Goal: Find specific page/section: Find specific page/section

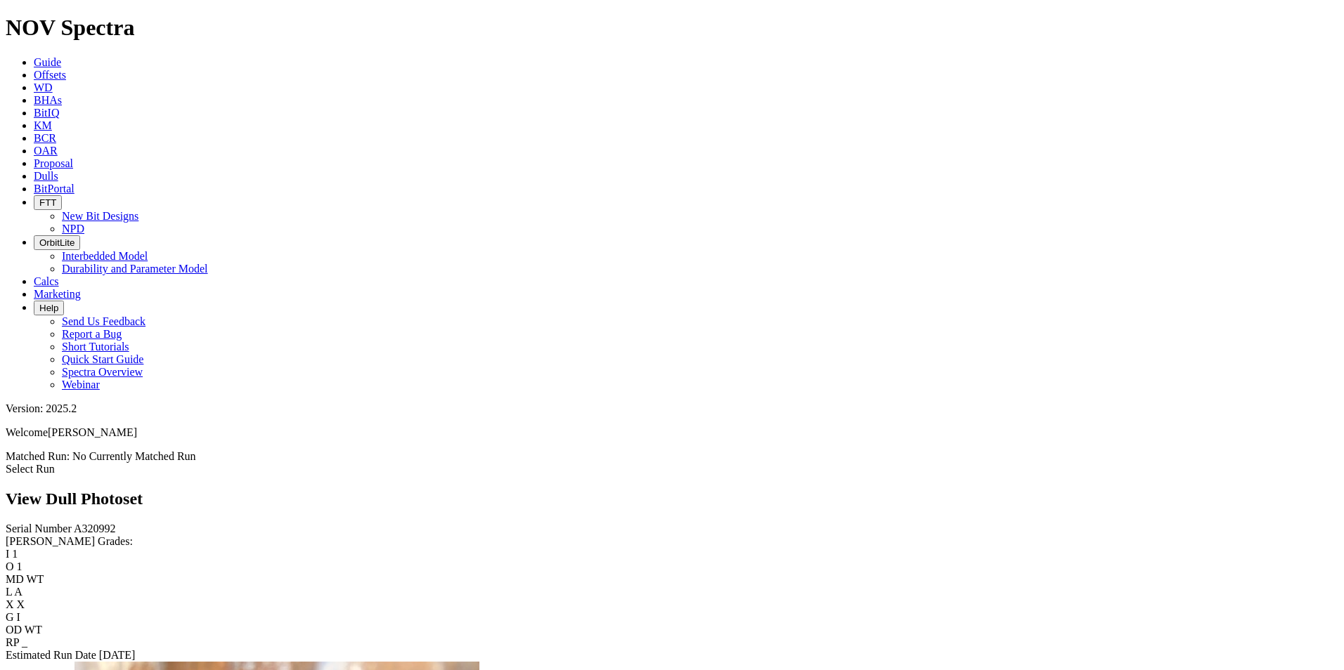
scroll to position [843, 0]
drag, startPoint x: 304, startPoint y: 214, endPoint x: 701, endPoint y: 62, distance: 425.1
click at [700, 490] on div "View Dull Photoset" at bounding box center [672, 499] width 1332 height 19
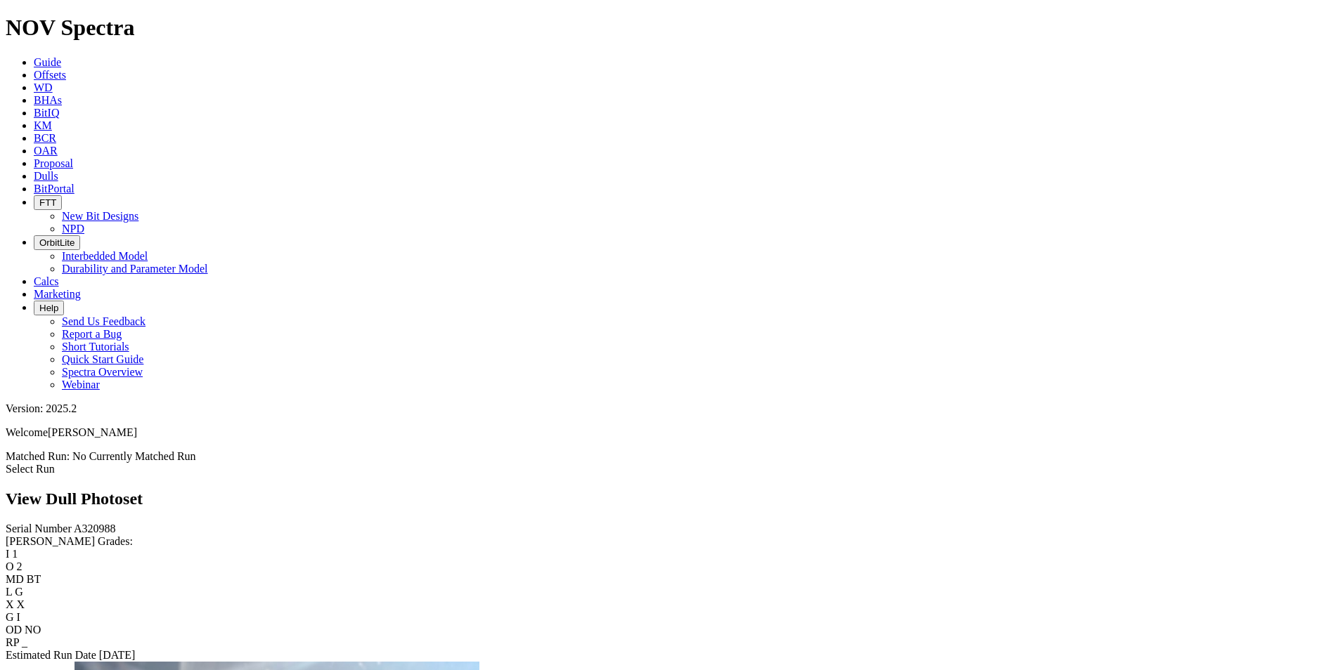
scroll to position [2038, 0]
click at [58, 170] on link "Dulls" at bounding box center [46, 176] width 25 height 12
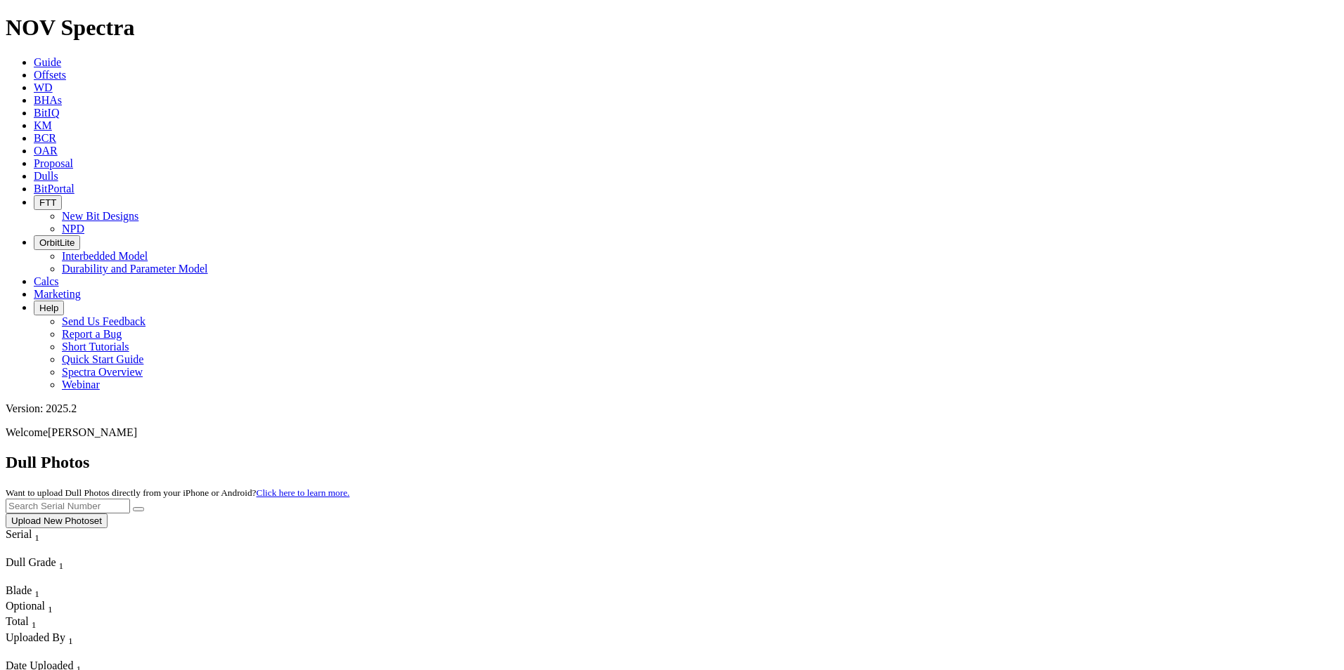
click at [130, 499] on input "text" at bounding box center [68, 506] width 124 height 15
type input "A320275"
click at [144, 507] on button "submit" at bounding box center [138, 509] width 11 height 4
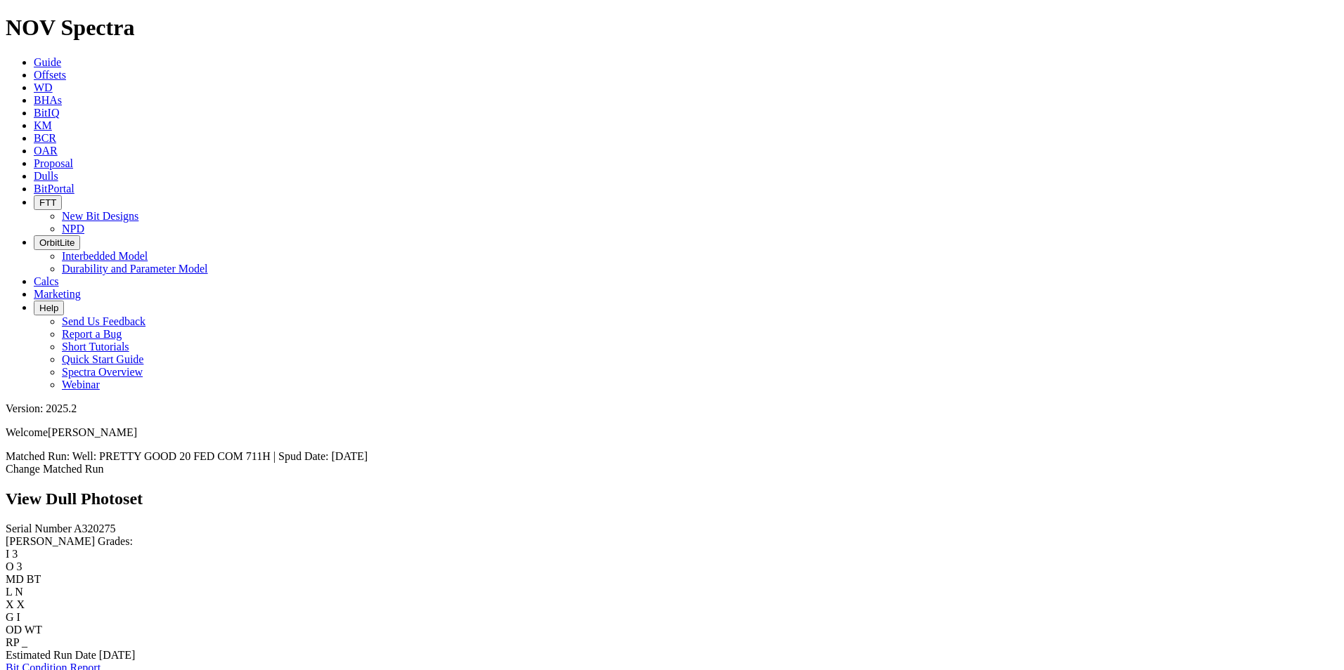
click at [58, 170] on span "Dulls" at bounding box center [46, 176] width 25 height 12
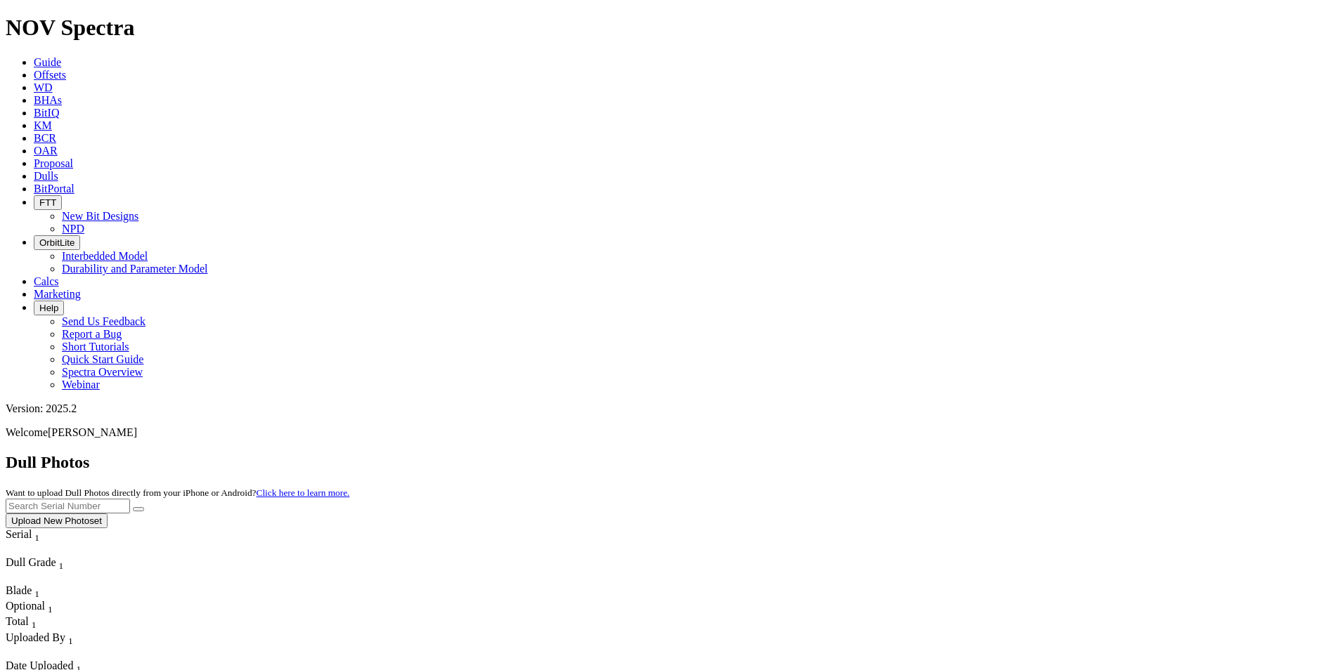
click at [130, 499] on input "text" at bounding box center [68, 506] width 124 height 15
type input "A302141"
click at [138, 510] on icon "submit" at bounding box center [138, 510] width 0 height 0
drag, startPoint x: 1053, startPoint y: 59, endPoint x: 945, endPoint y: 56, distance: 108.3
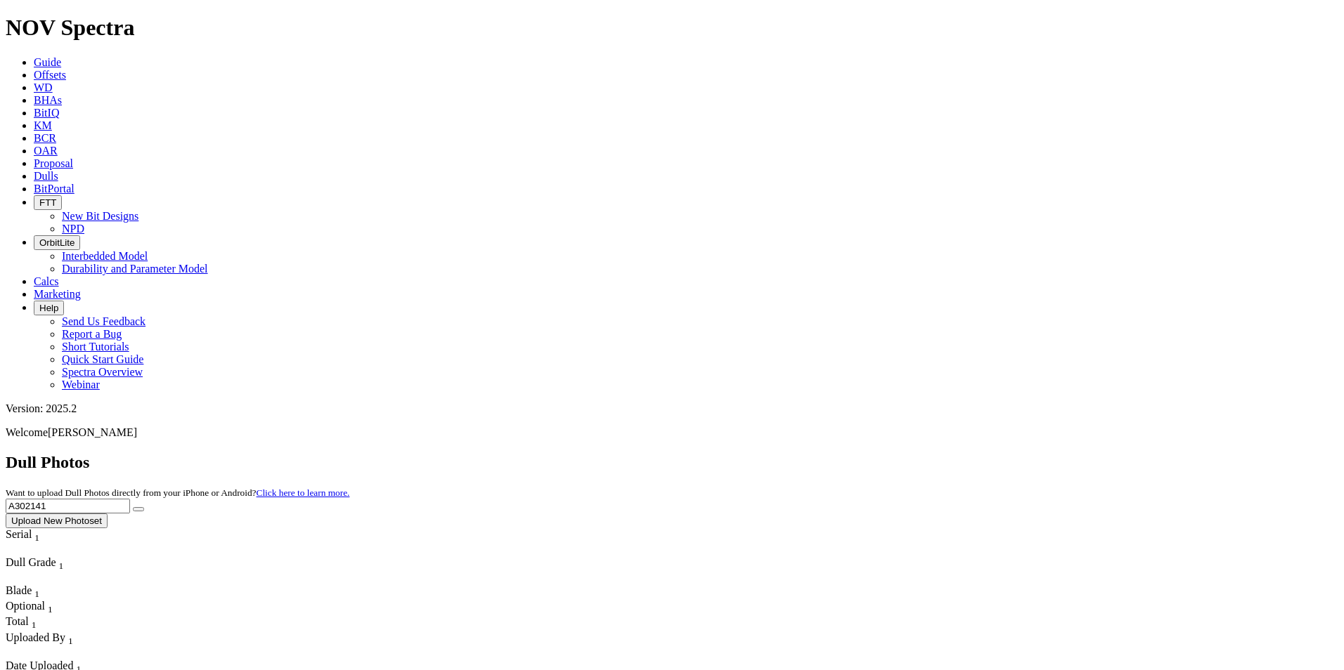
click at [945, 453] on div "Dull Photos Want to upload Dull Photos directly from your iPhone or Android? Cl…" at bounding box center [672, 490] width 1332 height 75
click at [133, 507] on button "submit" at bounding box center [138, 509] width 11 height 4
drag, startPoint x: 1074, startPoint y: 70, endPoint x: 973, endPoint y: 58, distance: 101.3
click at [973, 453] on div "Dull Photos Want to upload Dull Photos directly from your iPhone or Android? Cl…" at bounding box center [672, 490] width 1332 height 75
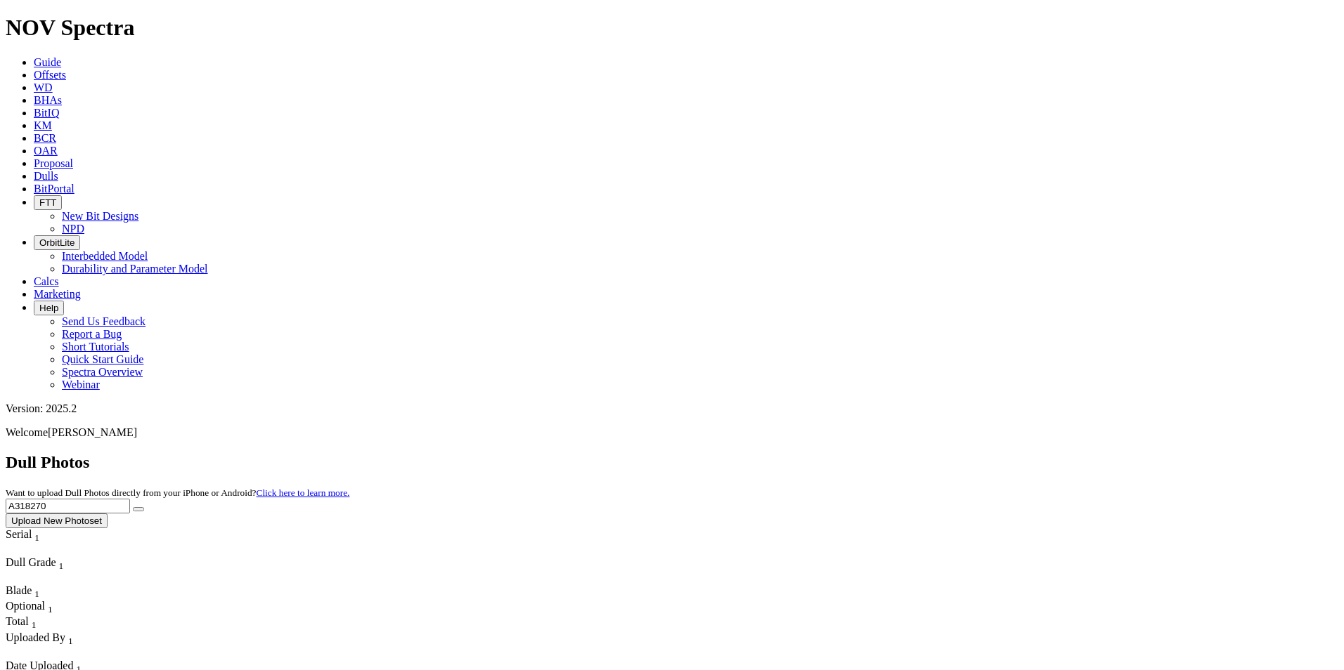
click at [133, 507] on button "submit" at bounding box center [138, 509] width 11 height 4
drag, startPoint x: 1053, startPoint y: 61, endPoint x: 978, endPoint y: 60, distance: 75.2
click at [980, 453] on div "Dull Photos Want to upload Dull Photos directly from your iPhone or Android? Cl…" at bounding box center [672, 490] width 1332 height 75
click at [133, 507] on button "submit" at bounding box center [138, 509] width 11 height 4
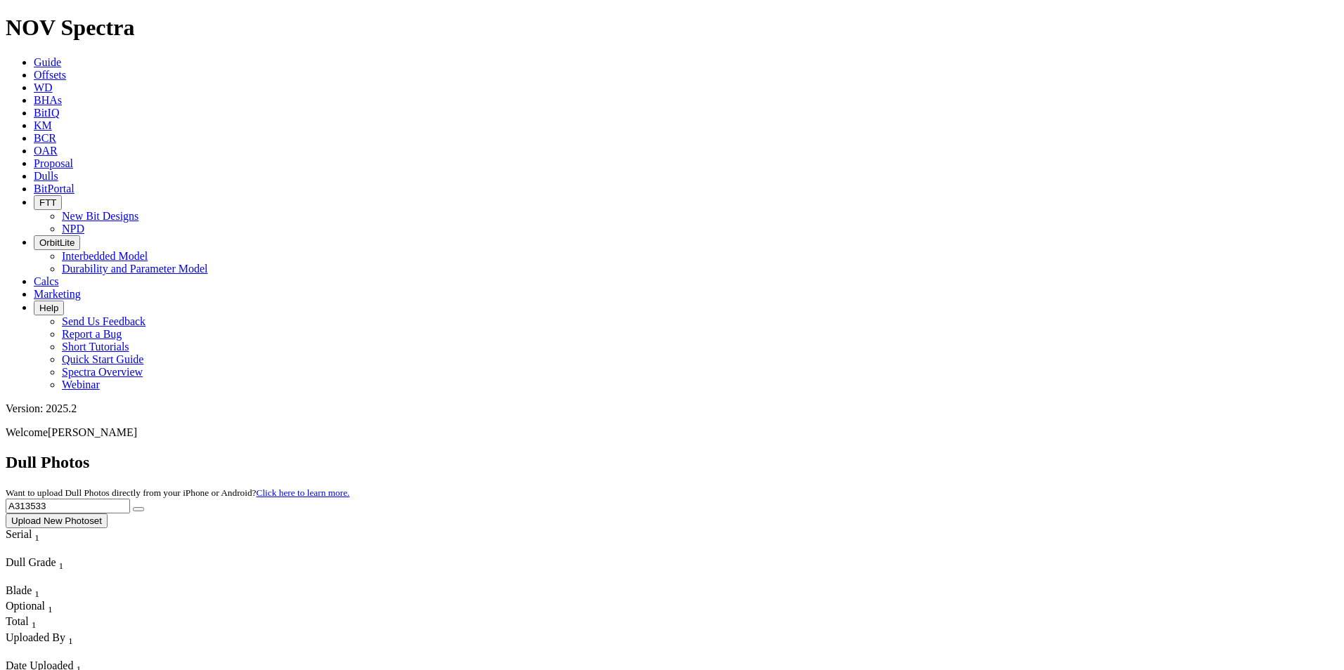
drag, startPoint x: 1058, startPoint y: 58, endPoint x: 968, endPoint y: 62, distance: 90.7
click at [968, 453] on div "Dull Photos Want to upload Dull Photos directly from your iPhone or Android? Cl…" at bounding box center [672, 490] width 1332 height 75
click at [133, 507] on button "submit" at bounding box center [138, 509] width 11 height 4
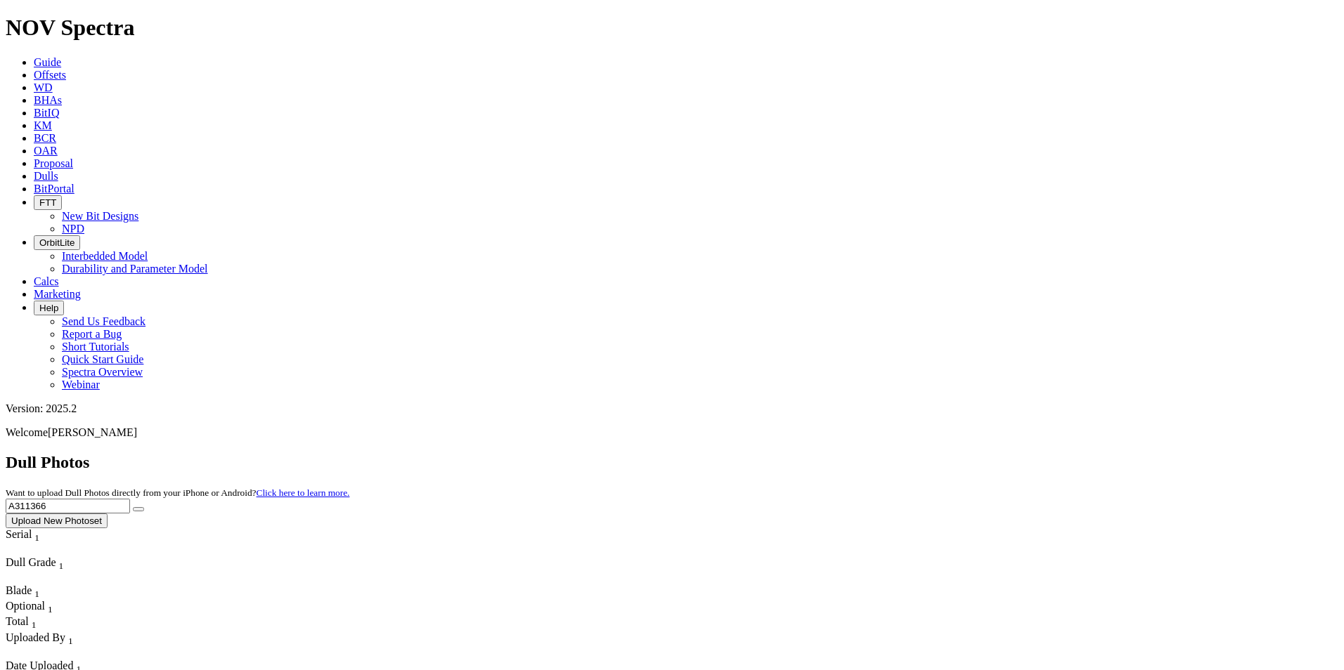
drag, startPoint x: 1053, startPoint y: 63, endPoint x: 956, endPoint y: 66, distance: 97.0
click at [956, 453] on div "Dull Photos Want to upload Dull Photos directly from your iPhone or Android? Cl…" at bounding box center [672, 490] width 1332 height 75
click at [133, 507] on button "submit" at bounding box center [138, 509] width 11 height 4
drag, startPoint x: 1091, startPoint y: 56, endPoint x: 874, endPoint y: 51, distance: 217.2
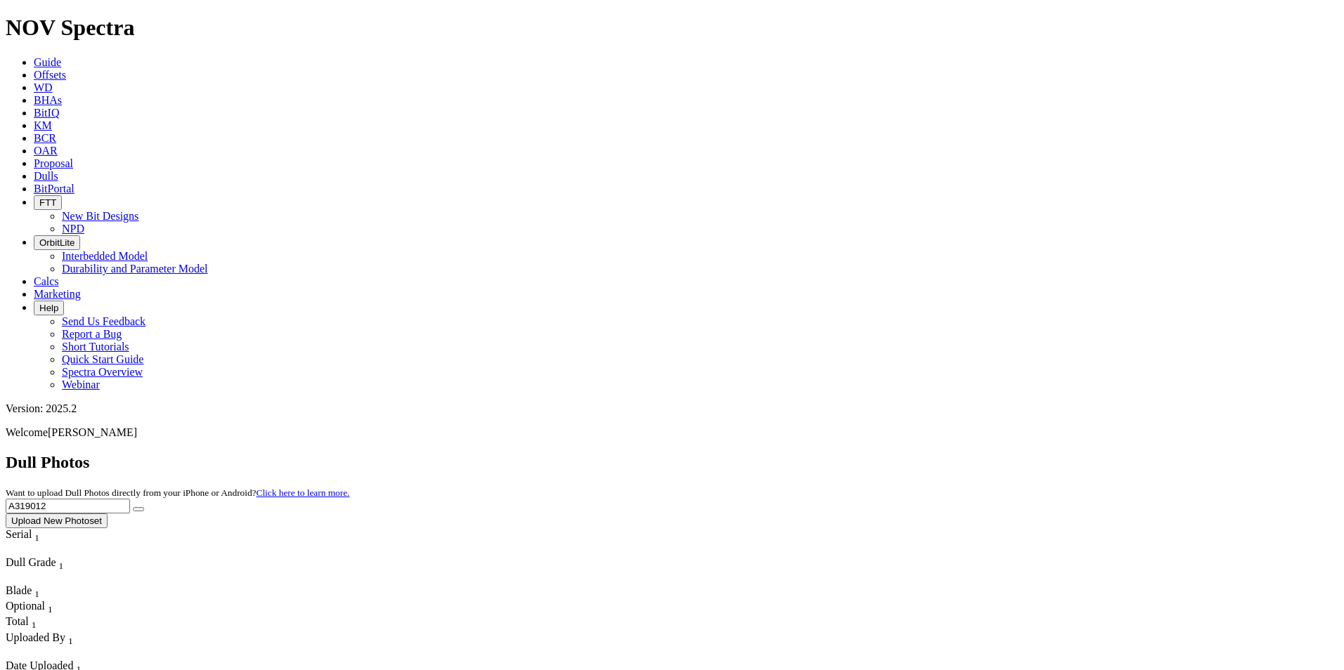
click at [874, 453] on div "Dull Photos Want to upload Dull Photos directly from your iPhone or Android? Cl…" at bounding box center [672, 490] width 1332 height 75
type input "A313230"
click at [133, 507] on button "submit" at bounding box center [138, 509] width 11 height 4
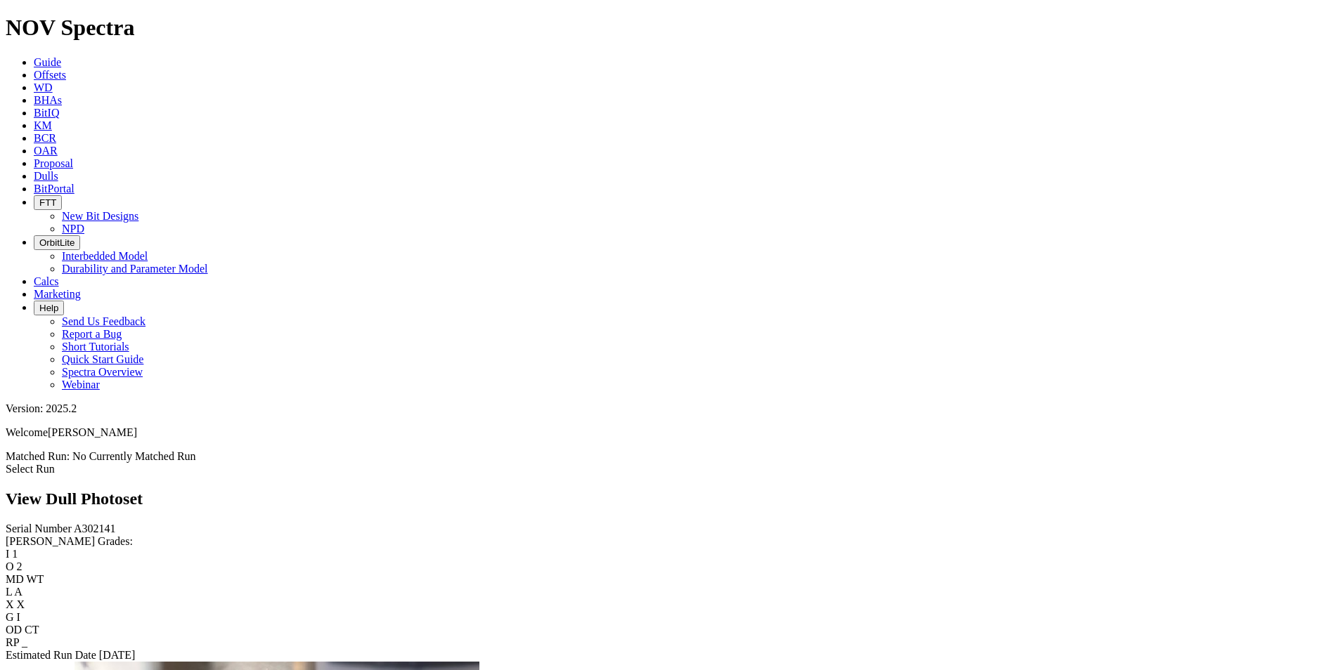
scroll to position [2038, 0]
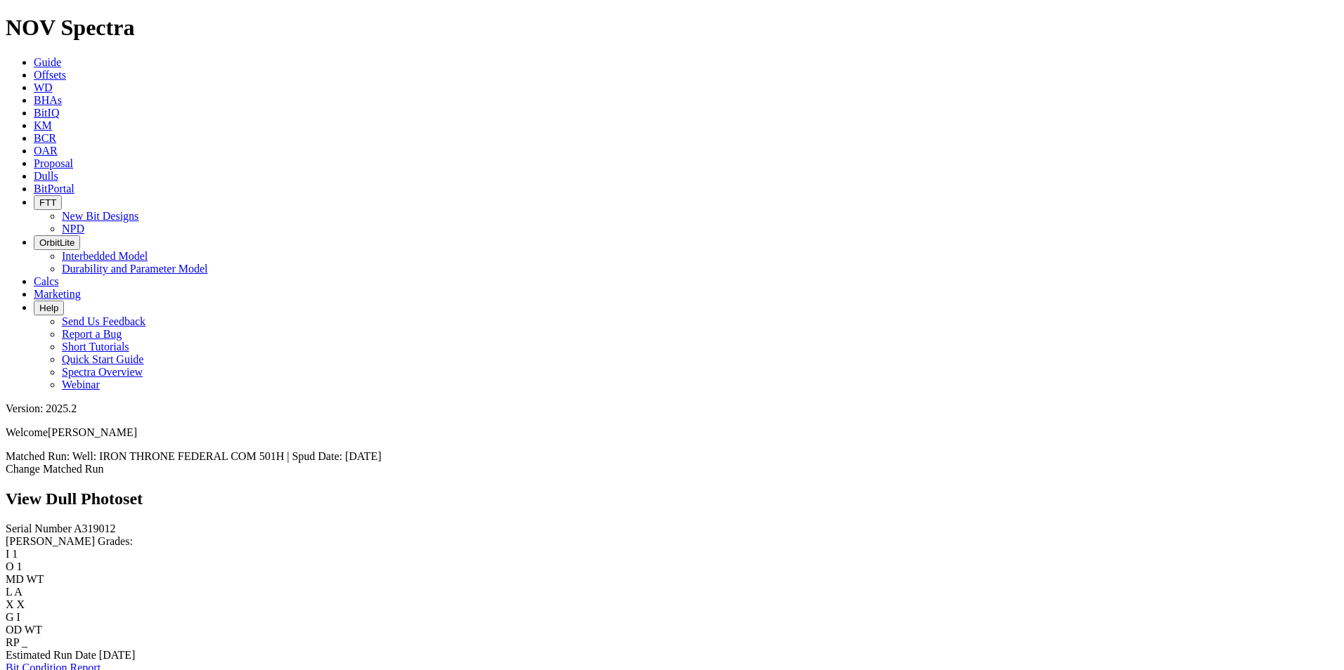
scroll to position [2038, 0]
click at [58, 170] on span "Dulls" at bounding box center [46, 176] width 25 height 12
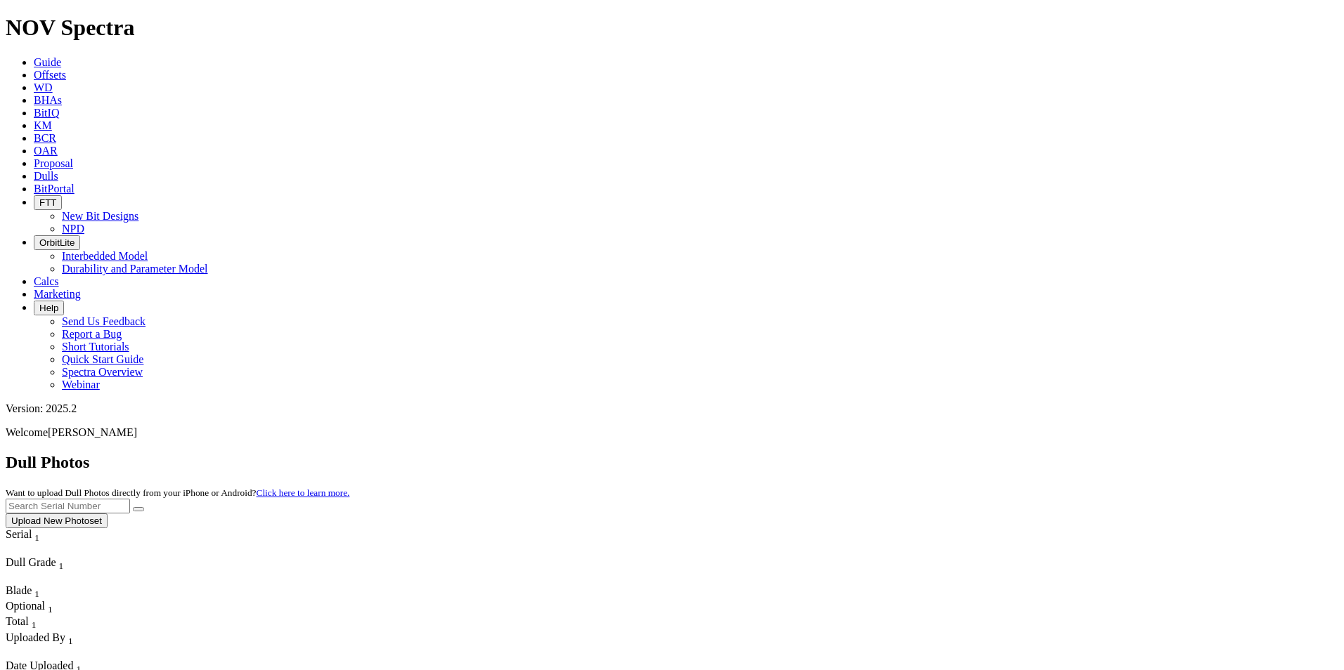
drag, startPoint x: 1053, startPoint y: 60, endPoint x: 1042, endPoint y: 62, distance: 11.4
type input "a298860"
click at [133, 507] on button "submit" at bounding box center [138, 509] width 11 height 4
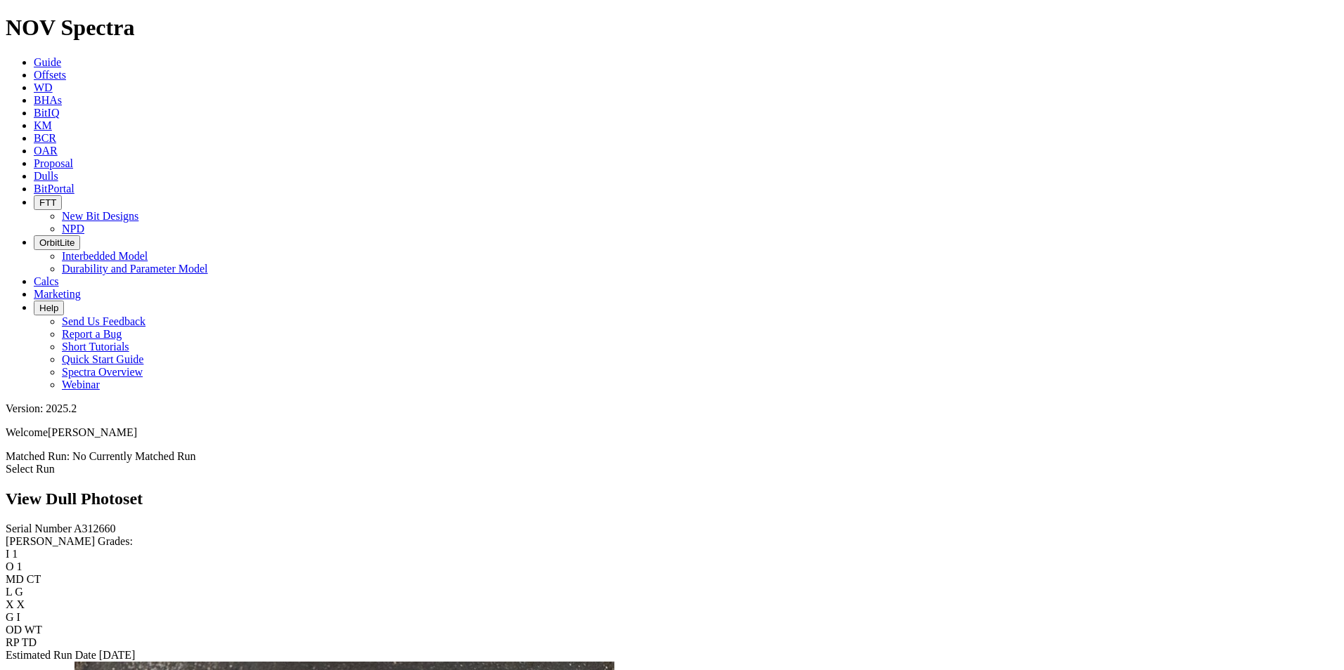
scroll to position [70, 0]
